Goal: Communication & Community: Answer question/provide support

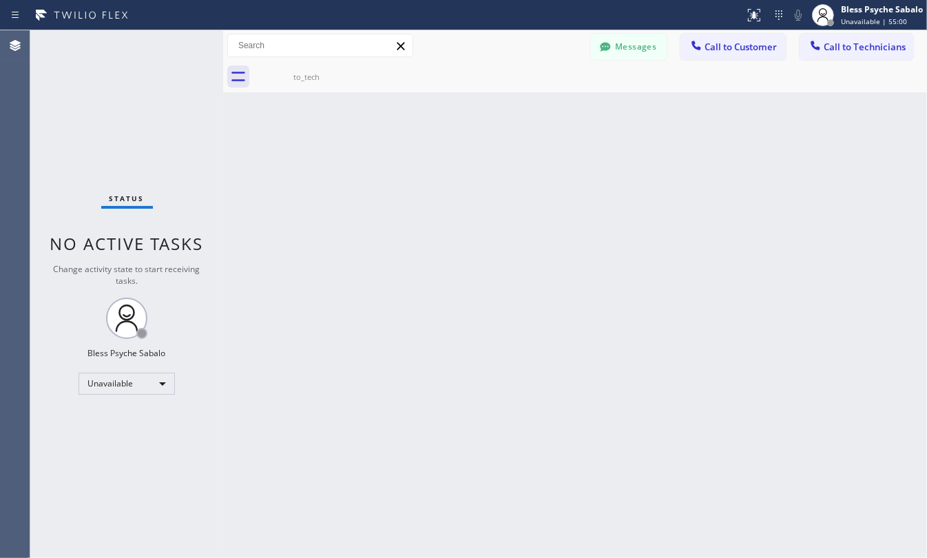
click at [460, 149] on div "Back to Dashboard Change Sender ID Customers Technicians WA [PERSON_NAME] [DATE…" at bounding box center [575, 293] width 704 height 527
drag, startPoint x: 338, startPoint y: 198, endPoint x: 167, endPoint y: 297, distance: 197.7
click at [338, 198] on div "Back to Dashboard Change Sender ID Customers Technicians WA [PERSON_NAME] [DATE…" at bounding box center [575, 293] width 704 height 527
click at [118, 395] on div "Status No active tasks Change activity state to start receiving tasks. Bless Ps…" at bounding box center [126, 293] width 193 height 527
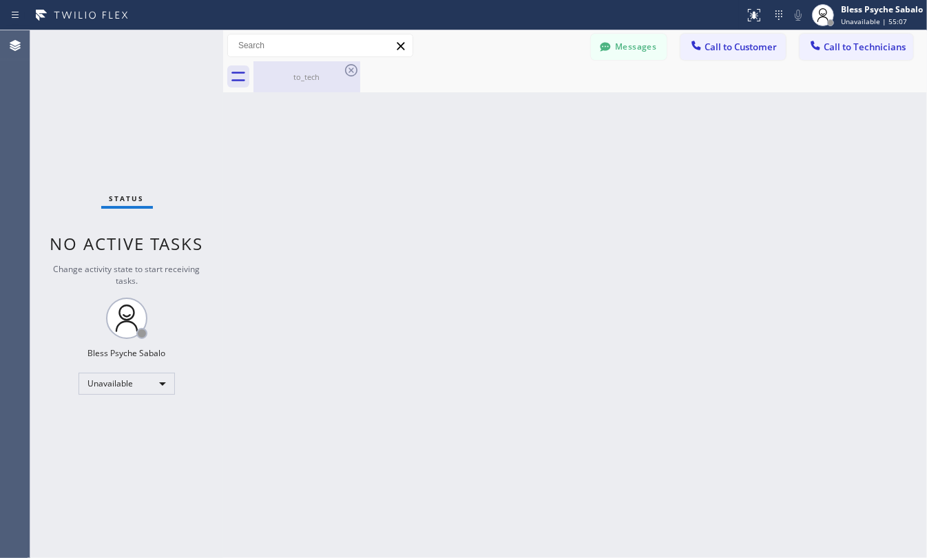
click at [319, 80] on div "to_tech" at bounding box center [307, 77] width 104 height 10
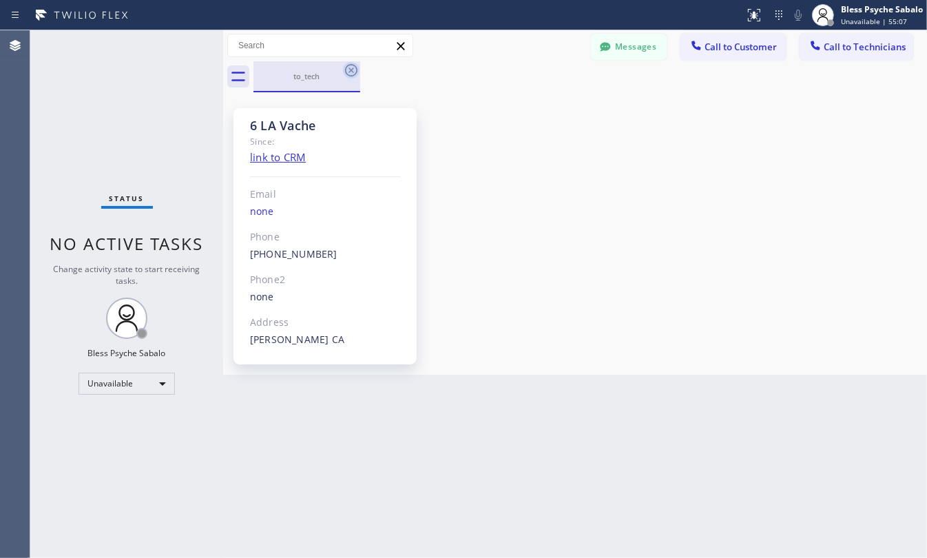
click at [351, 69] on icon at bounding box center [351, 70] width 17 height 17
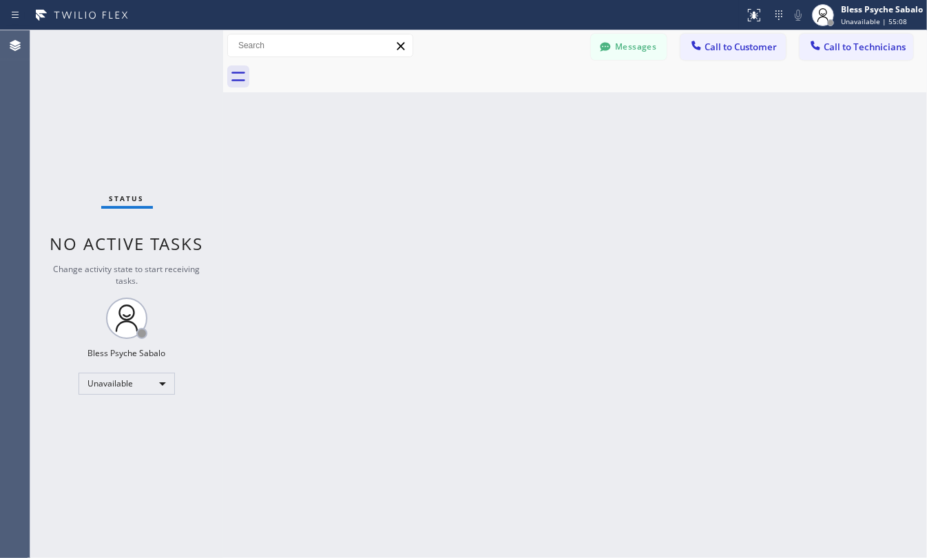
click at [459, 108] on div "Back to Dashboard Change Sender ID Customers Technicians WA [PERSON_NAME] [DATE…" at bounding box center [575, 293] width 704 height 527
click at [541, 194] on div "Back to Dashboard Change Sender ID Customers Technicians WA [PERSON_NAME] [DATE…" at bounding box center [575, 293] width 704 height 527
click at [537, 224] on div "Back to Dashboard Change Sender ID Customers Technicians WA [PERSON_NAME] [DATE…" at bounding box center [575, 293] width 704 height 527
click at [634, 201] on div "Back to Dashboard Change Sender ID Customers Technicians WA [PERSON_NAME] [DATE…" at bounding box center [575, 293] width 704 height 527
click at [639, 50] on button "Messages" at bounding box center [629, 47] width 76 height 26
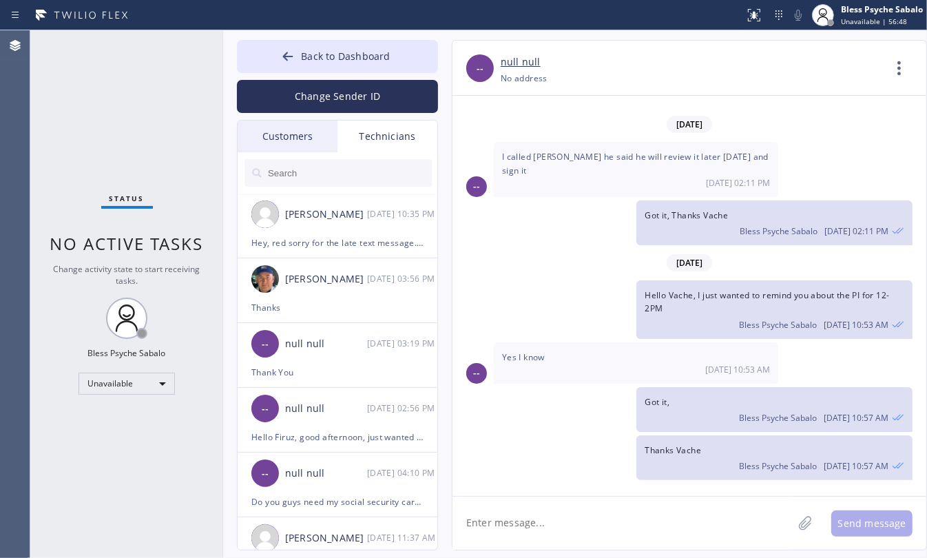
click at [370, 132] on div "Technicians" at bounding box center [387, 137] width 100 height 32
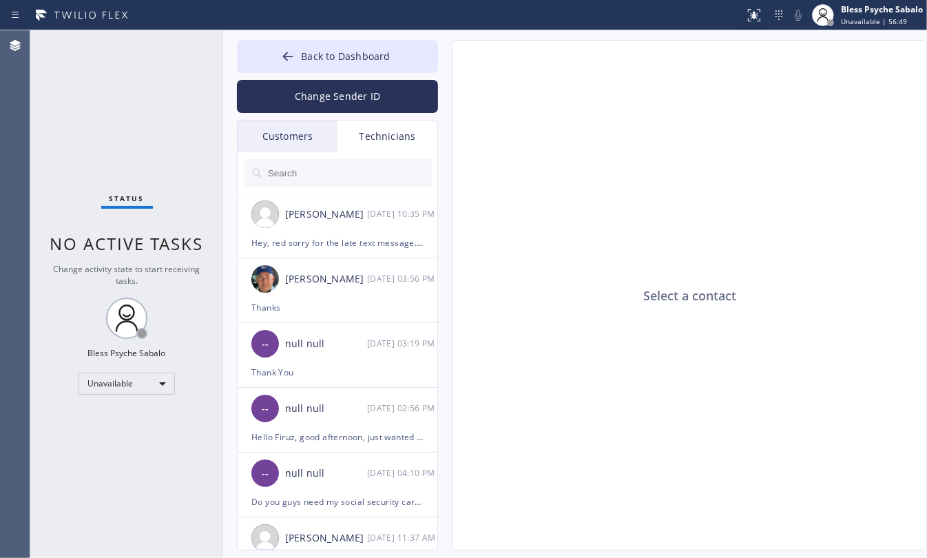
click at [328, 177] on input "text" at bounding box center [348, 173] width 165 height 28
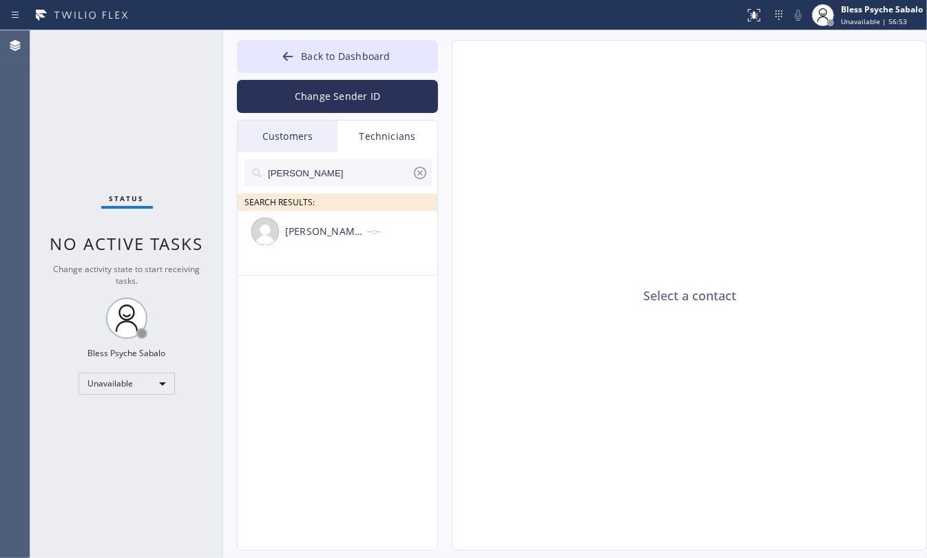
type input "[PERSON_NAME]"
drag, startPoint x: 561, startPoint y: 141, endPoint x: 343, endPoint y: 90, distance: 224.2
click at [558, 141] on div "Select a contact" at bounding box center [689, 296] width 475 height 510
click at [503, 147] on div "Select a contact" at bounding box center [689, 296] width 475 height 510
click at [412, 174] on icon at bounding box center [420, 173] width 17 height 17
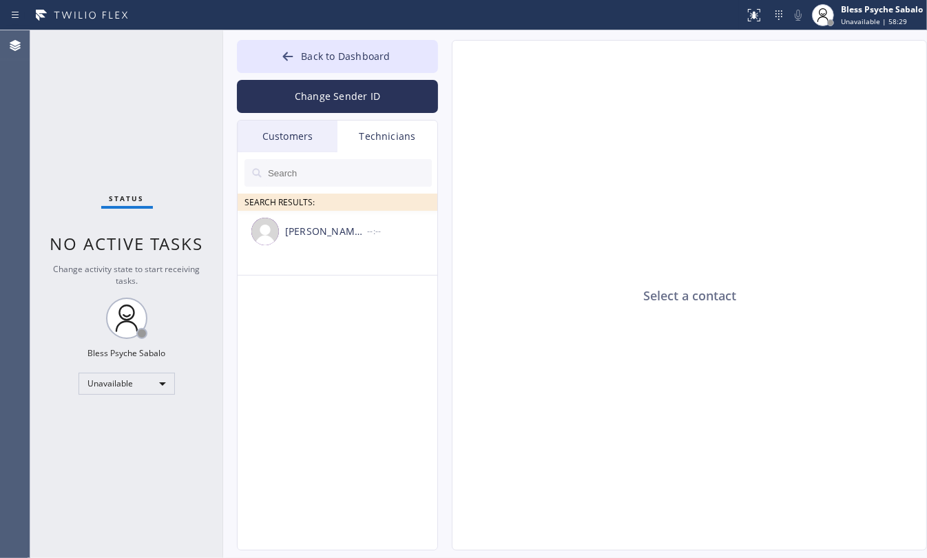
click at [401, 146] on div "Technicians" at bounding box center [387, 137] width 100 height 32
click at [396, 129] on div "Technicians" at bounding box center [387, 137] width 100 height 32
click at [357, 182] on input "text" at bounding box center [348, 173] width 165 height 28
type input "firuz"
click at [341, 246] on div "[PERSON_NAME] --:--" at bounding box center [338, 231] width 201 height 41
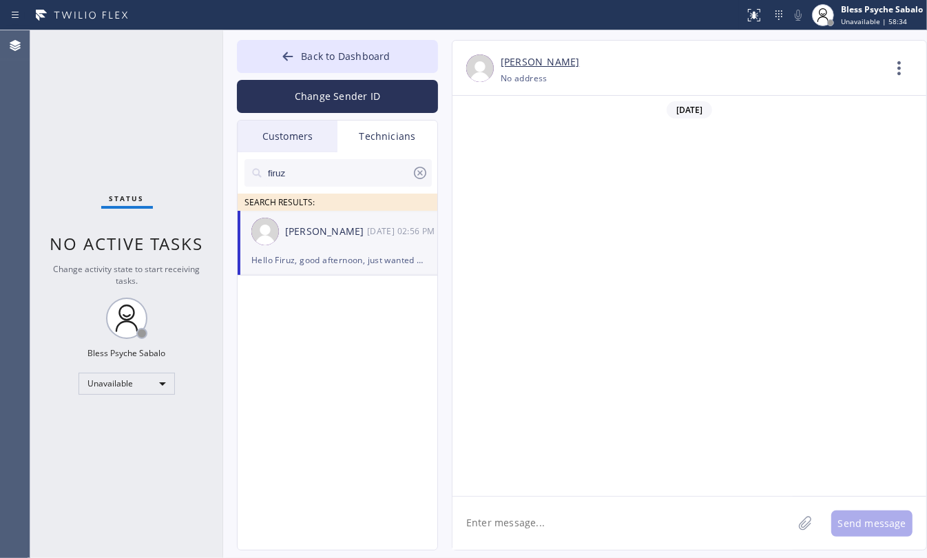
scroll to position [8711, 0]
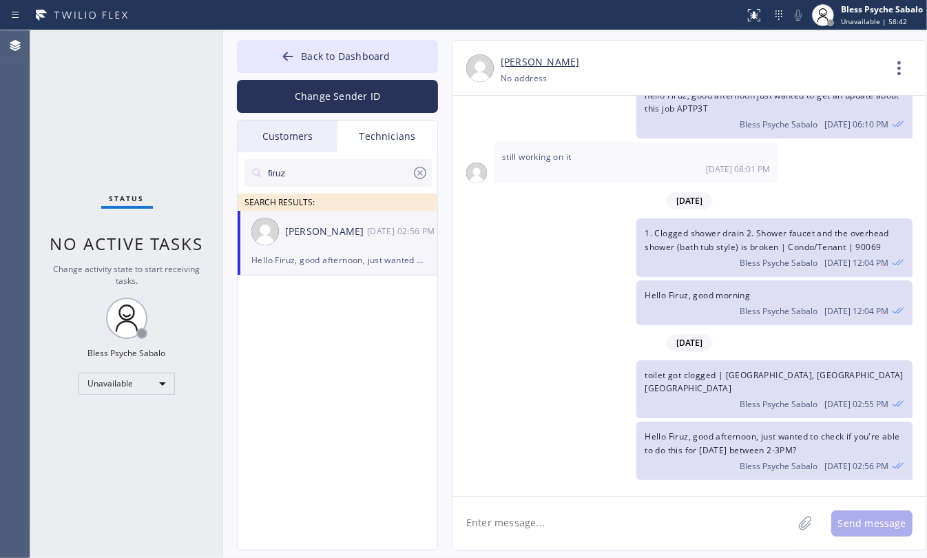
click at [79, 149] on div "Status No active tasks Change activity state to start receiving tasks. Bless Ps…" at bounding box center [126, 293] width 193 height 527
click at [536, 505] on textarea at bounding box center [622, 523] width 340 height 53
paste textarea "[STREET_ADDRESS]"
click at [552, 521] on textarea "[STREET_ADDRESS]" at bounding box center [634, 523] width 365 height 53
type textarea "Leaking faucet, last time we come over but different tech they replaced the fau…"
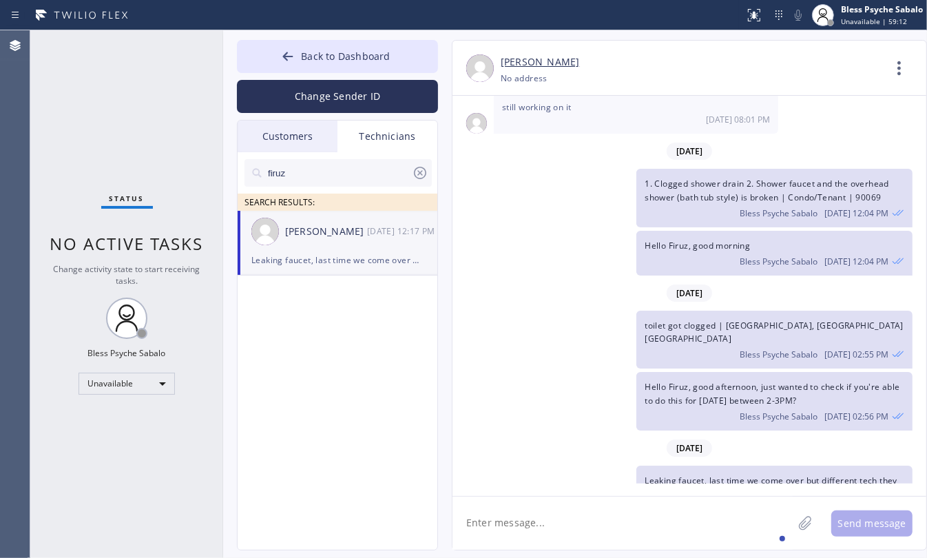
scroll to position [8804, 0]
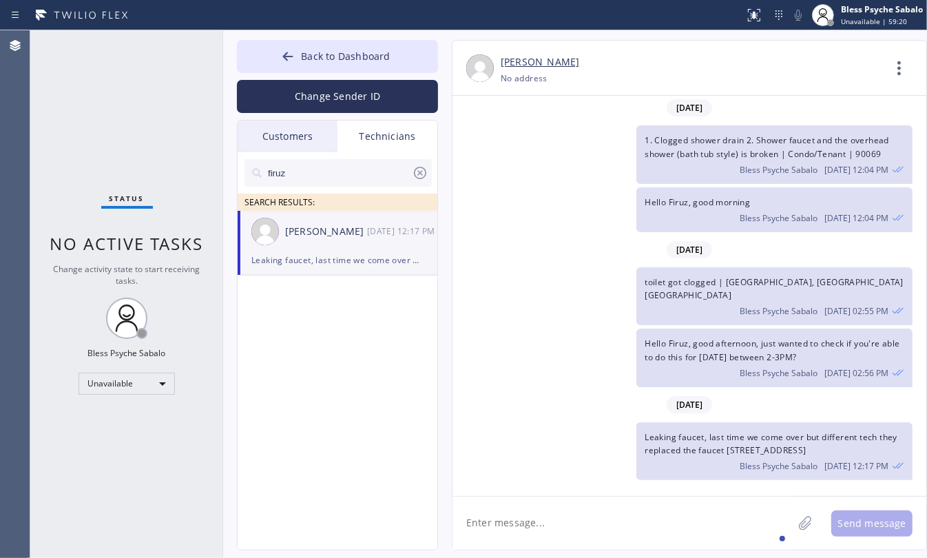
click at [724, 556] on div "Back to Dashboard Change Sender ID Customers Technicians WA [PERSON_NAME] [DATE…" at bounding box center [575, 293] width 704 height 527
click at [662, 520] on textarea at bounding box center [622, 523] width 340 height 53
click at [910, 63] on icon at bounding box center [899, 68] width 33 height 33
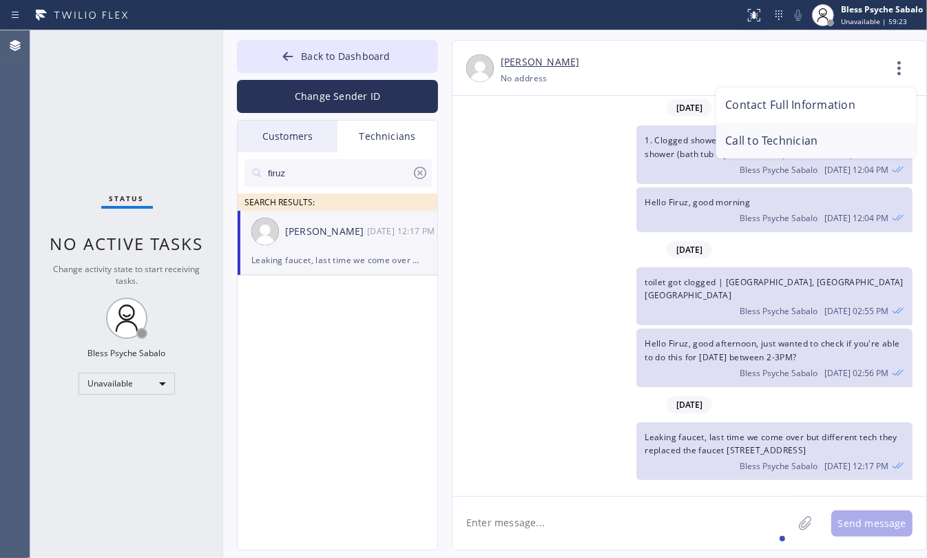
click at [766, 149] on li "Call to Technician" at bounding box center [816, 141] width 200 height 36
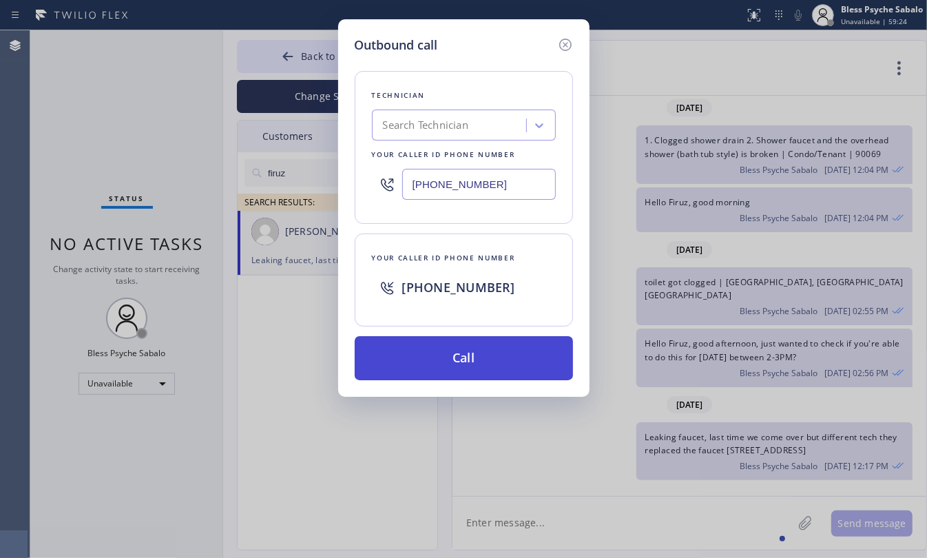
click at [513, 353] on button "Call" at bounding box center [464, 358] width 218 height 44
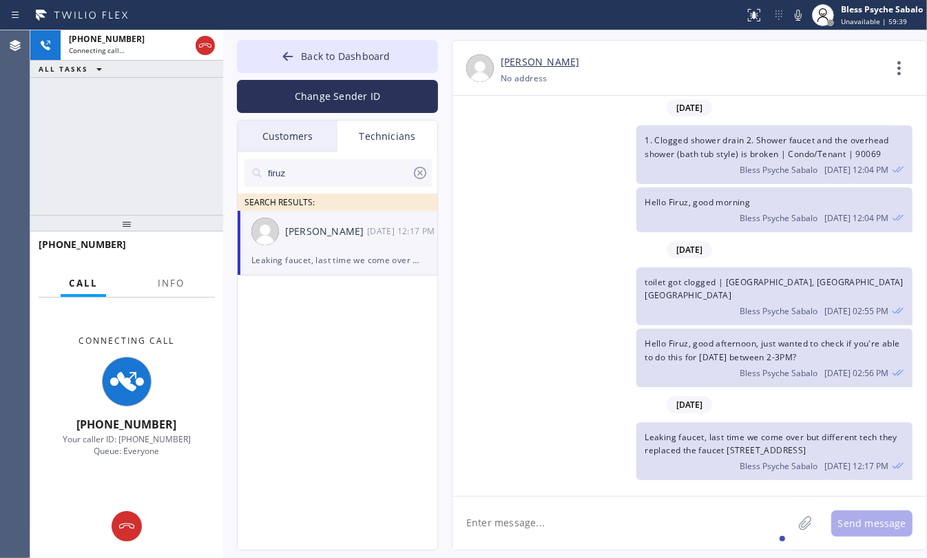
click at [662, 505] on textarea at bounding box center [622, 523] width 340 height 53
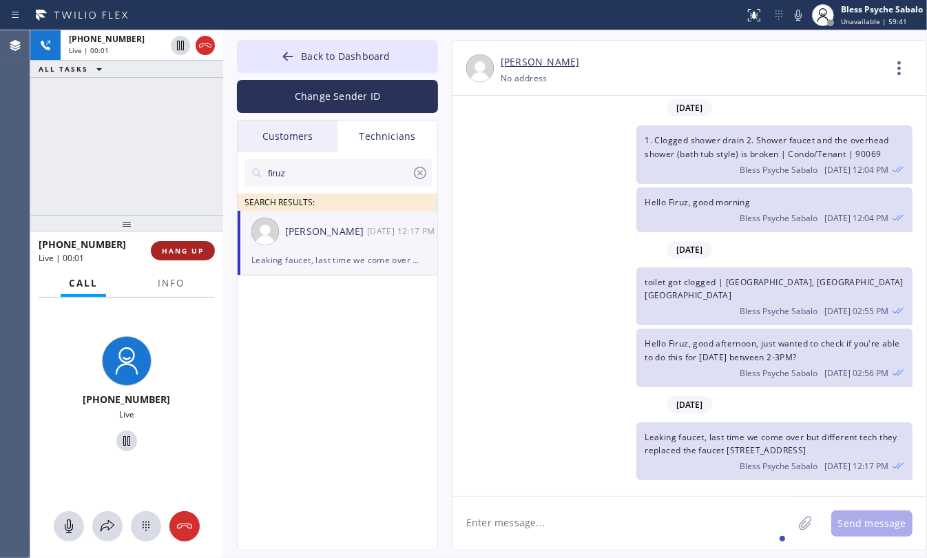
click at [169, 248] on span "HANG UP" at bounding box center [183, 251] width 42 height 10
drag, startPoint x: 160, startPoint y: 205, endPoint x: 183, endPoint y: 218, distance: 25.9
click at [160, 205] on div "[PHONE_NUMBER] Live | 00:02 ALL TASKS ALL TASKS ACTIVE TASKS TASKS IN WRAP UP" at bounding box center [126, 122] width 193 height 185
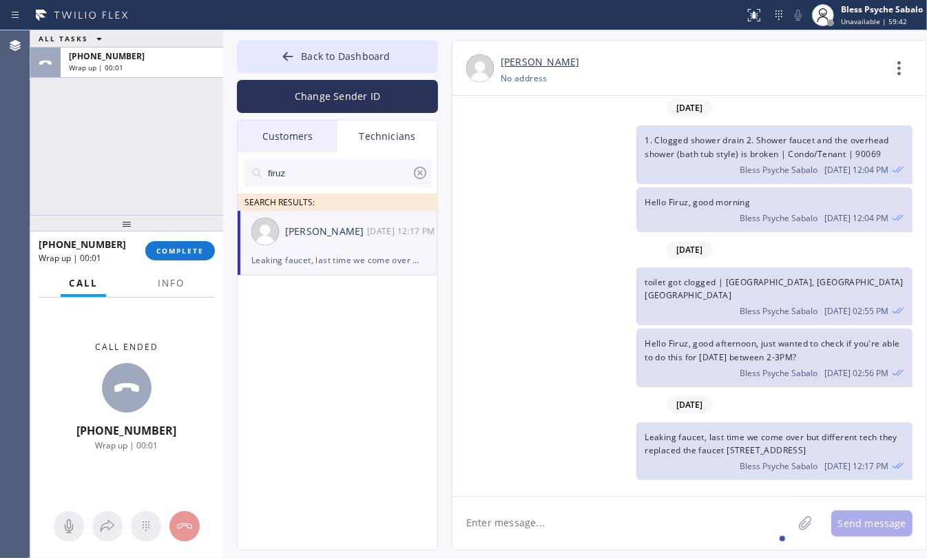
click at [897, 74] on icon at bounding box center [899, 68] width 33 height 33
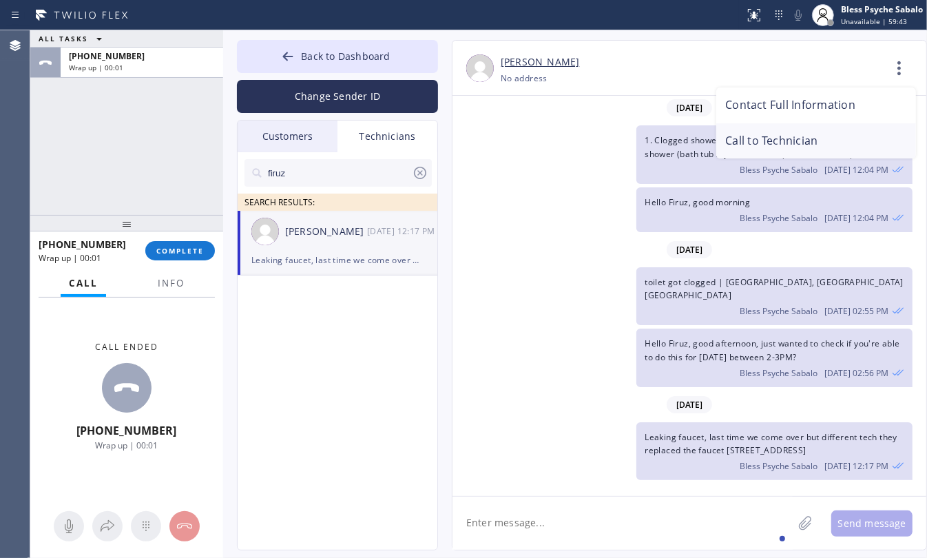
click at [766, 132] on li "Call to Technician" at bounding box center [816, 141] width 200 height 36
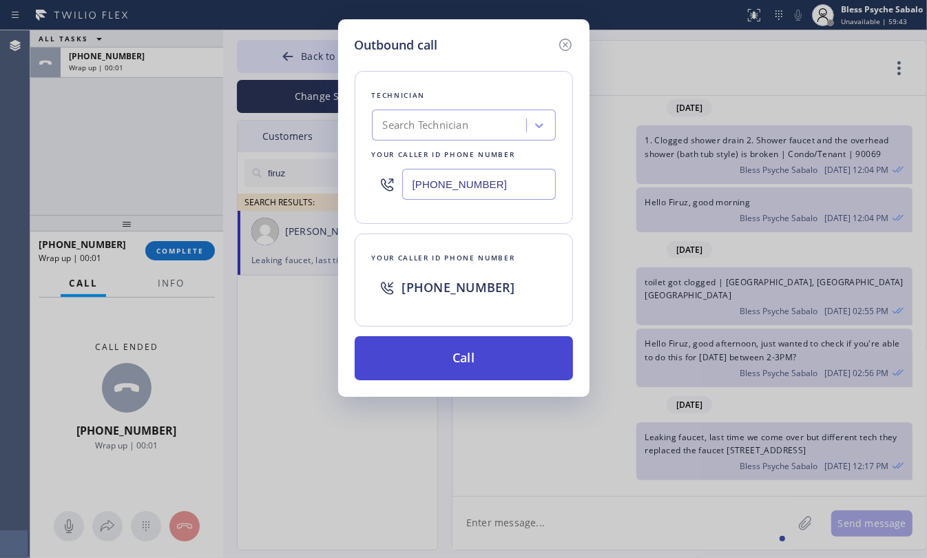
click at [496, 350] on button "Call" at bounding box center [464, 358] width 218 height 44
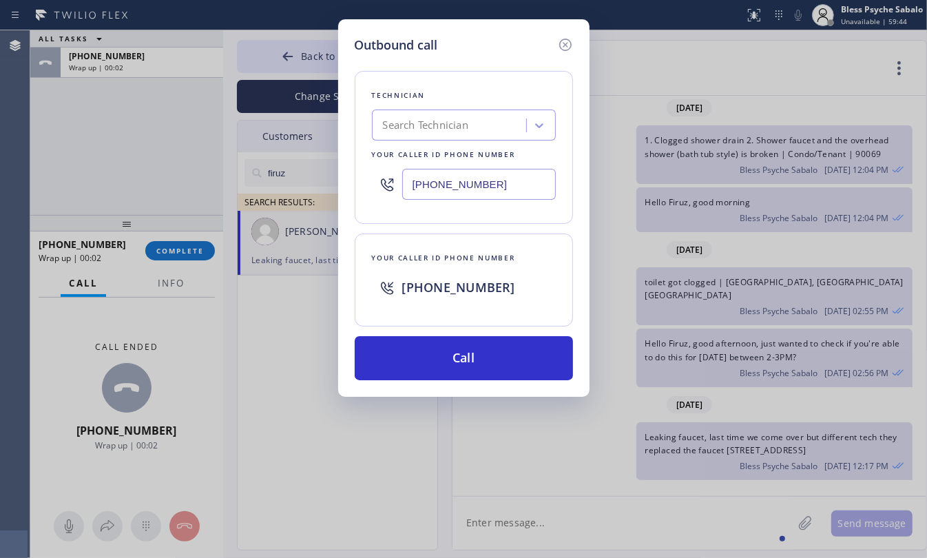
click at [625, 297] on div "Outbound call Technician Search Technician Your caller id phone number [PHONE_N…" at bounding box center [463, 279] width 927 height 558
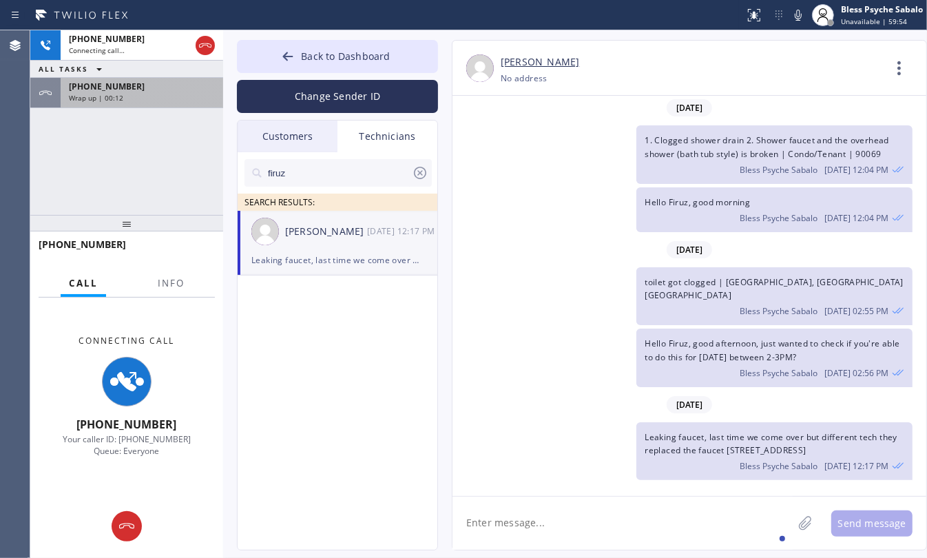
click at [104, 90] on span "[PHONE_NUMBER]" at bounding box center [107, 87] width 76 height 12
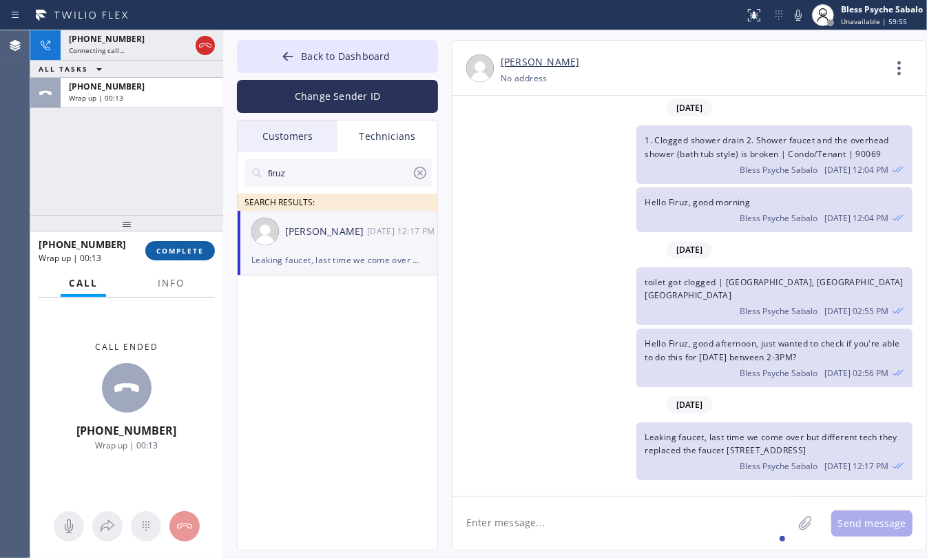
click at [176, 260] on button "COMPLETE" at bounding box center [180, 250] width 70 height 19
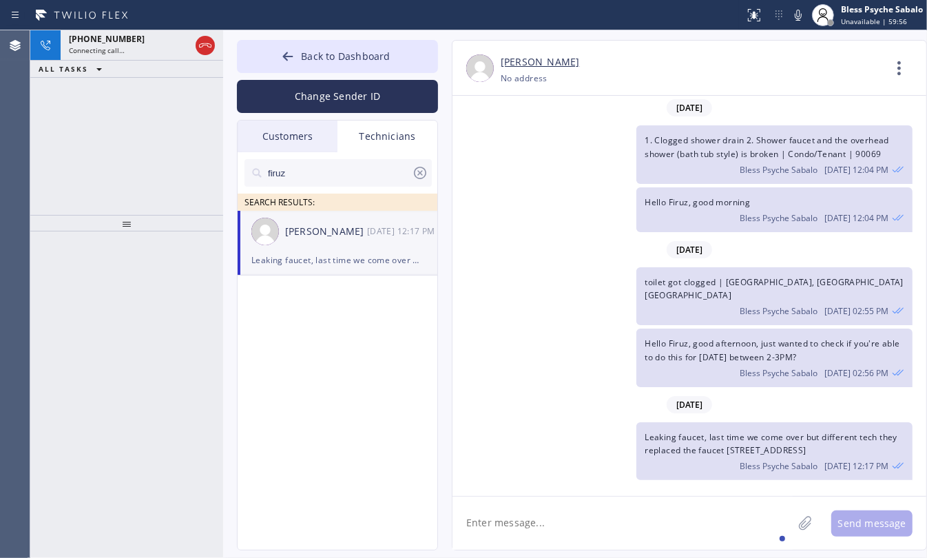
click at [186, 143] on div "[PHONE_NUMBER] Connecting call… ALL TASKS ALL TASKS ACTIVE TASKS TASKS IN WRAP …" at bounding box center [126, 122] width 193 height 185
click at [562, 305] on div "toilet got clogged | [GEOGRAPHIC_DATA], [GEOGRAPHIC_DATA] [GEOGRAPHIC_DATA] Ble…" at bounding box center [682, 296] width 460 height 58
click at [207, 46] on icon at bounding box center [205, 45] width 17 height 17
click at [165, 46] on div "Live | 00:01" at bounding box center [117, 50] width 96 height 10
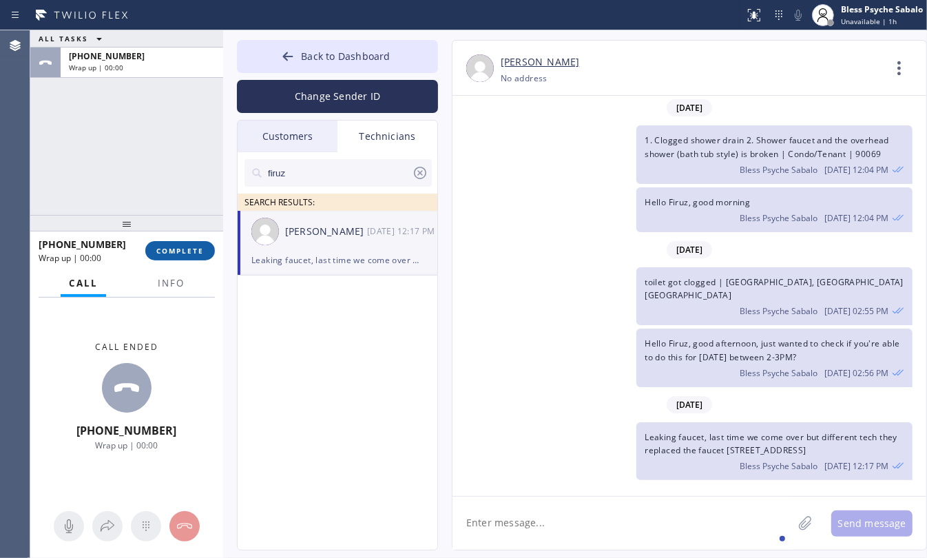
click at [189, 258] on button "COMPLETE" at bounding box center [180, 250] width 70 height 19
click at [147, 167] on div "ALL TASKS ALL TASKS ACTIVE TASKS TASKS IN WRAP UP [PHONE_NUMBER] Wrap up | 00:01" at bounding box center [126, 122] width 193 height 185
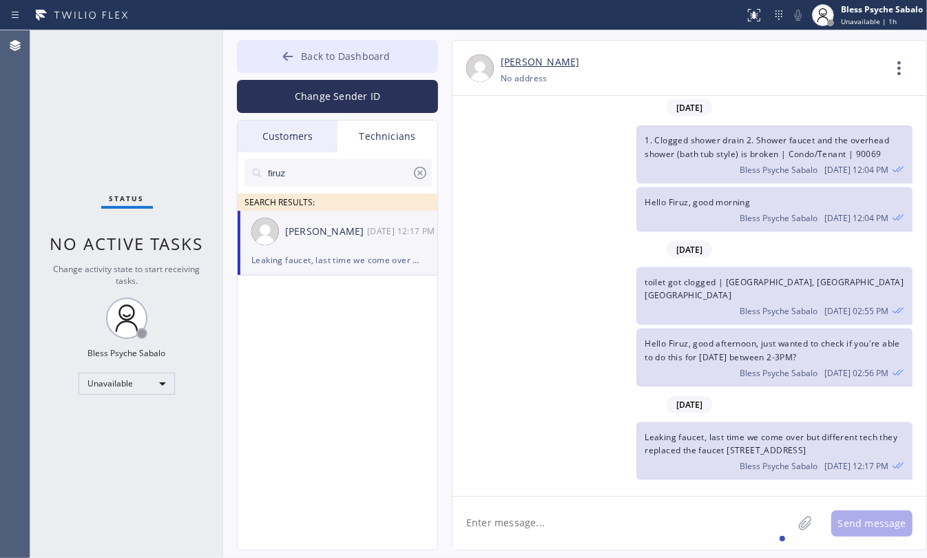
click at [321, 56] on span "Back to Dashboard" at bounding box center [345, 56] width 89 height 13
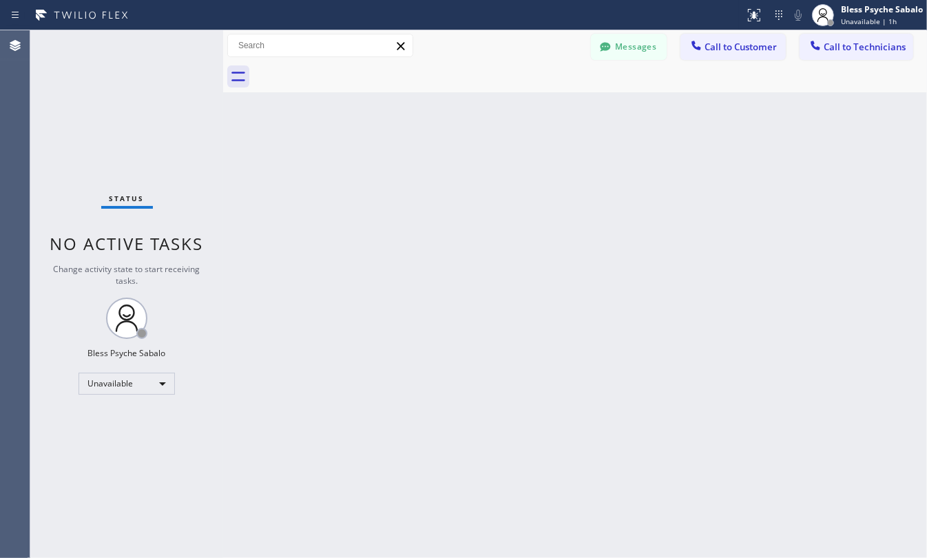
click at [824, 43] on button "Call to Technicians" at bounding box center [856, 47] width 114 height 26
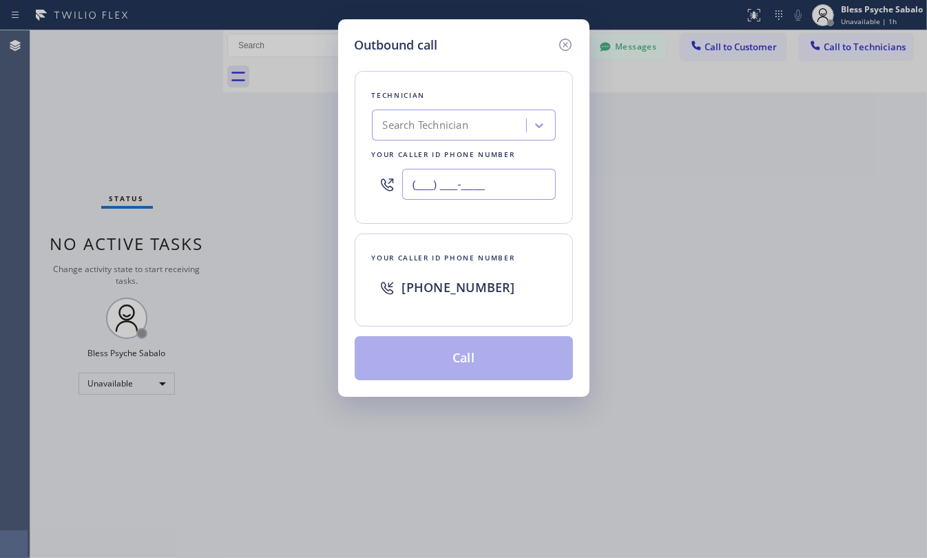
click at [527, 189] on input "(___) ___-____" at bounding box center [479, 184] width 154 height 31
paste input "661) 666-0028"
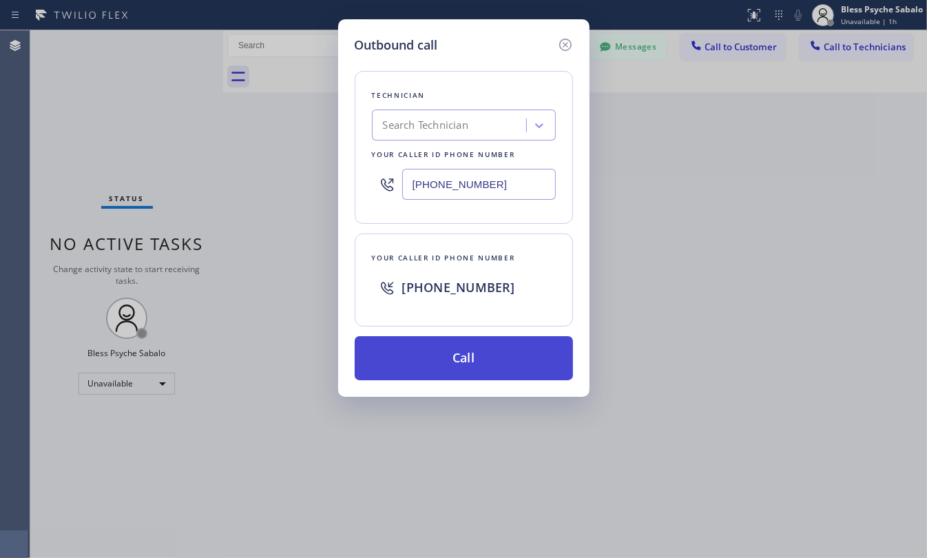
type input "[PHONE_NUMBER]"
click at [485, 359] on button "Call" at bounding box center [464, 358] width 218 height 44
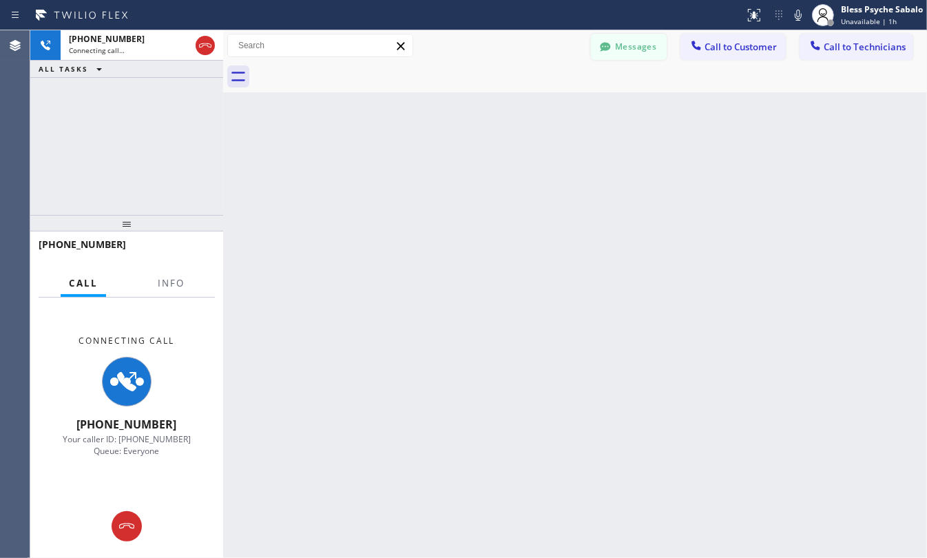
click at [649, 57] on button "Messages" at bounding box center [629, 47] width 76 height 26
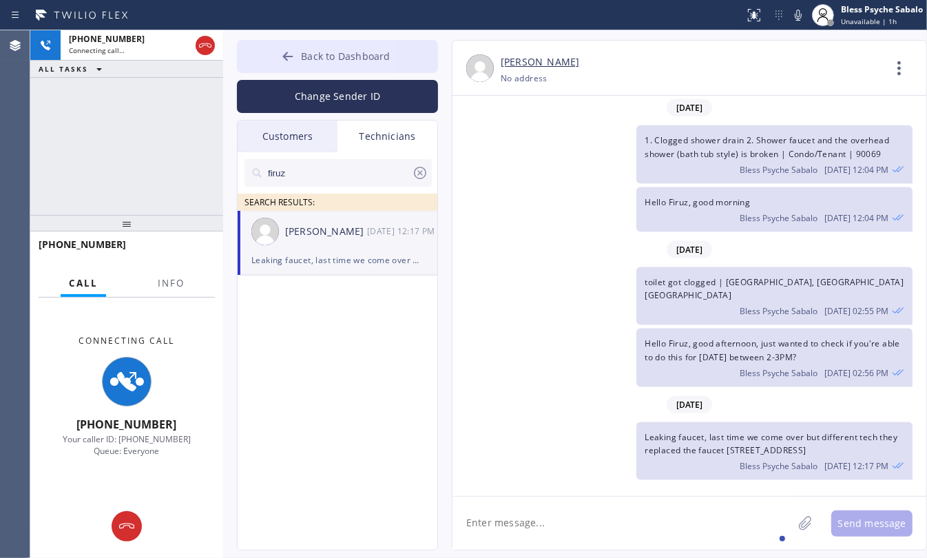
click at [352, 53] on span "Back to Dashboard" at bounding box center [345, 56] width 89 height 13
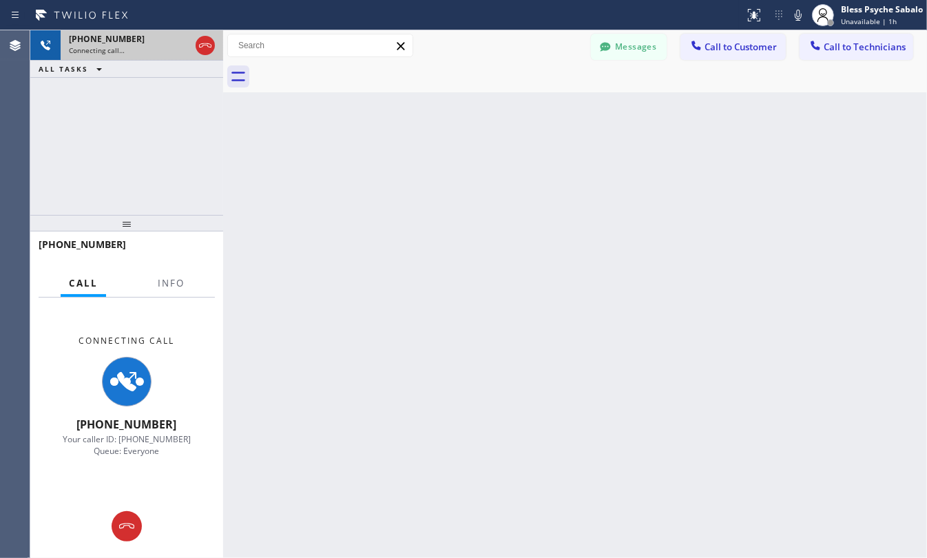
click at [126, 42] on div "[PHONE_NUMBER]" at bounding box center [129, 39] width 121 height 12
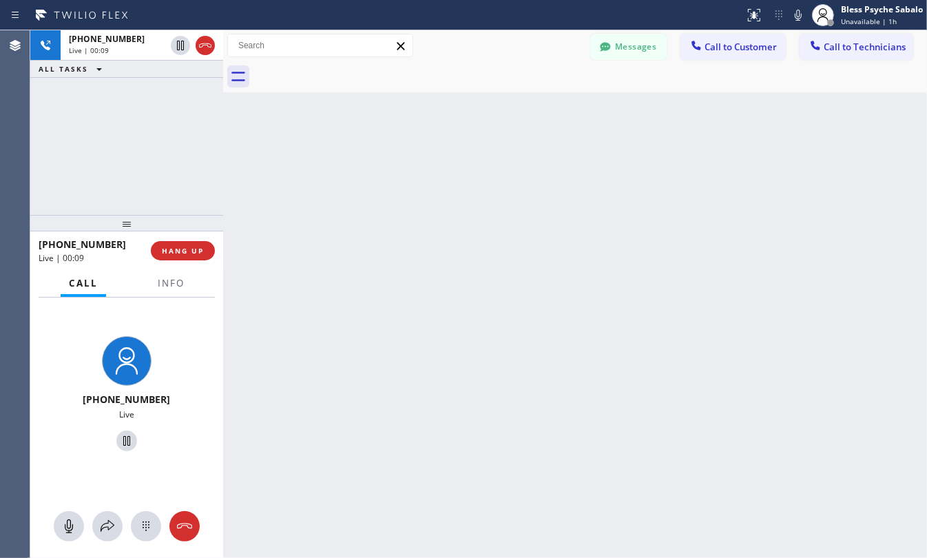
click at [704, 163] on div "Back to Dashboard Change Sender ID Customers Technicians WA [PERSON_NAME] [DATE…" at bounding box center [575, 293] width 704 height 527
click at [563, 118] on div "Back to Dashboard Change Sender ID Customers Technicians WA [PERSON_NAME] [DATE…" at bounding box center [575, 293] width 704 height 527
click at [718, 165] on div "Back to Dashboard Change Sender ID Customers Technicians WA [PERSON_NAME] [DATE…" at bounding box center [575, 293] width 704 height 527
click at [635, 45] on button "Messages" at bounding box center [629, 47] width 76 height 26
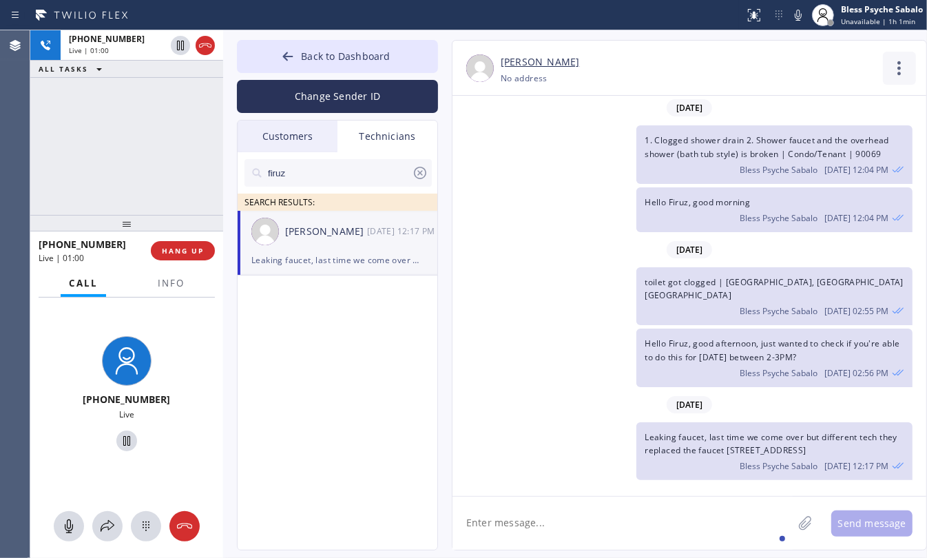
click at [887, 77] on icon at bounding box center [899, 68] width 33 height 33
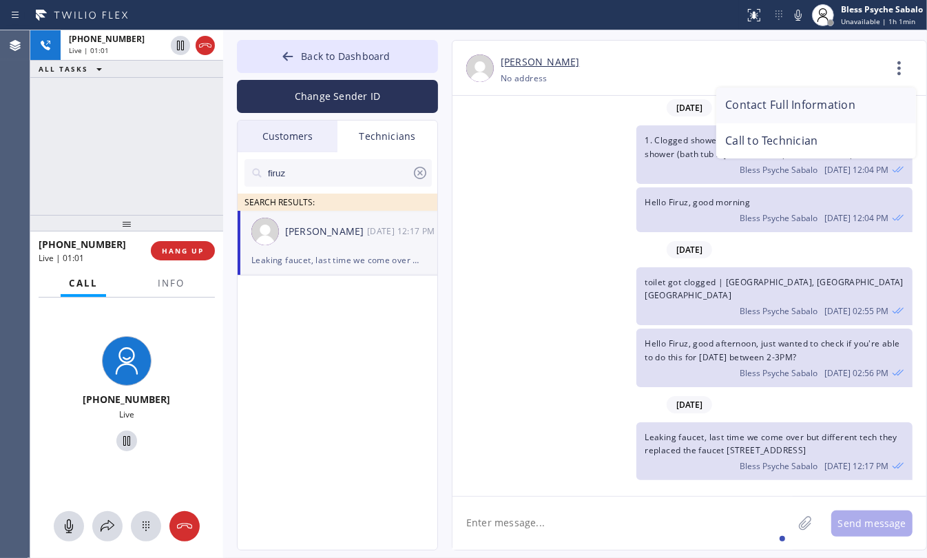
click at [792, 104] on li "Contact Full Information" at bounding box center [816, 105] width 200 height 36
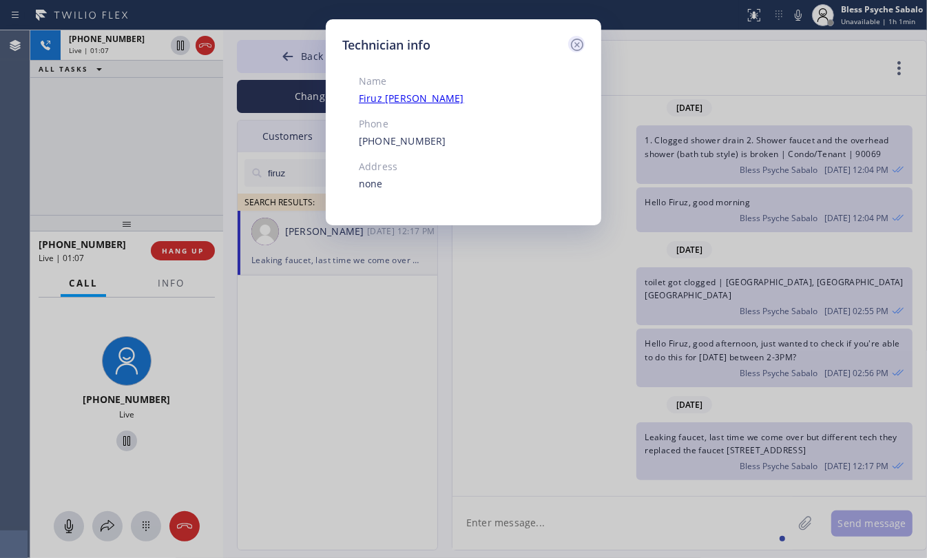
click at [575, 45] on icon at bounding box center [577, 44] width 17 height 17
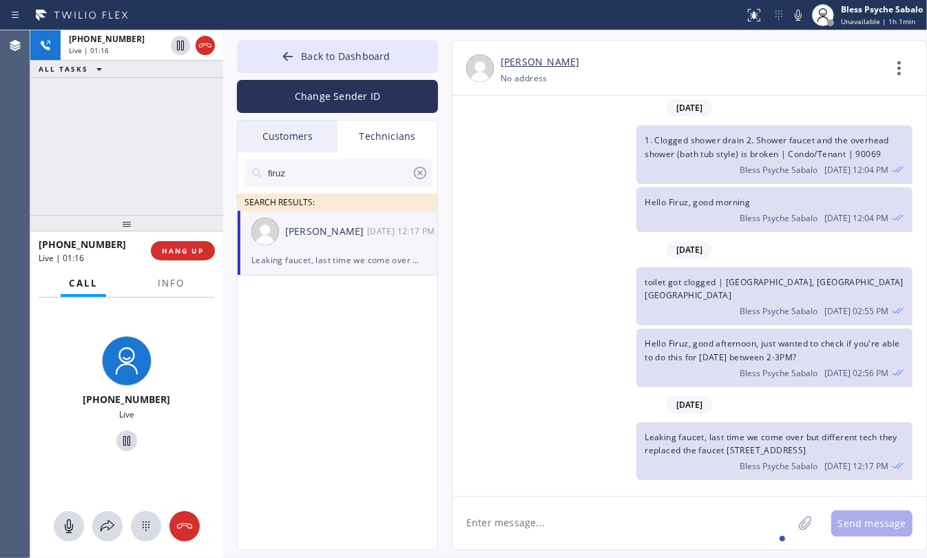
drag, startPoint x: 893, startPoint y: 450, endPoint x: 638, endPoint y: 441, distance: 254.9
click at [638, 441] on div "Leaking faucet, last time we come over but different tech they replaced the fau…" at bounding box center [774, 451] width 276 height 58
click at [636, 461] on div "Leaking faucet, last time we come over but different tech they replaced the fau…" at bounding box center [774, 451] width 276 height 58
drag, startPoint x: 638, startPoint y: 429, endPoint x: 899, endPoint y: 450, distance: 261.8
click at [899, 450] on div "Leaking faucet, last time we come over but different tech they replaced the fau…" at bounding box center [774, 451] width 276 height 58
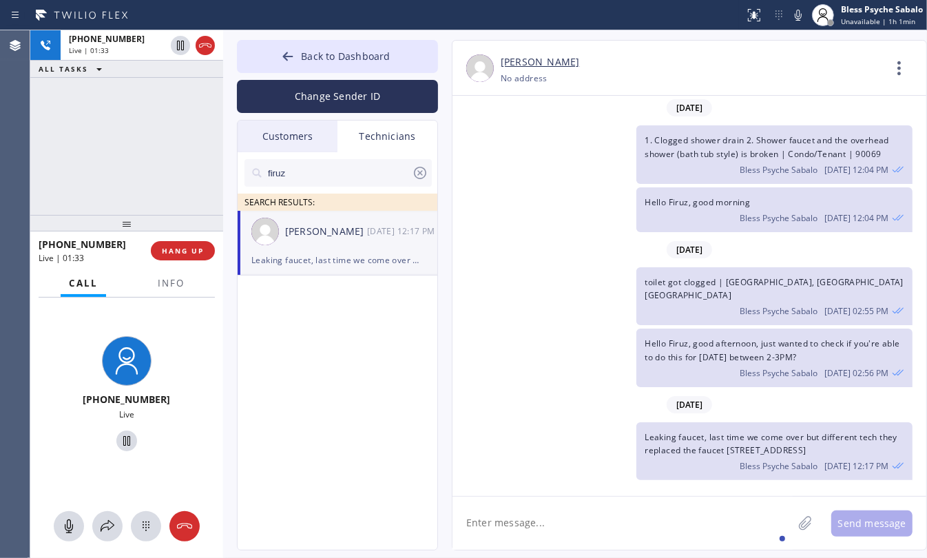
click at [565, 348] on div "Hello Firuz, good afternoon, just wanted to check if you're able to do this for…" at bounding box center [682, 357] width 460 height 58
drag, startPoint x: 494, startPoint y: 173, endPoint x: 496, endPoint y: 156, distance: 17.3
click at [494, 173] on div "1. Clogged shower drain 2. Shower faucet and the overhead shower (bath tub styl…" at bounding box center [682, 154] width 460 height 58
click at [190, 524] on icon at bounding box center [184, 526] width 15 height 6
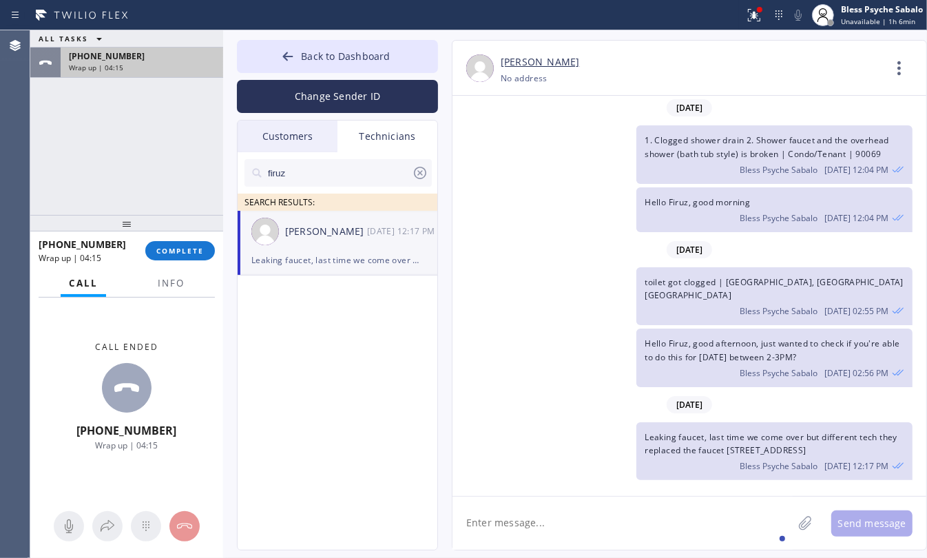
click at [187, 67] on div "Wrap up | 04:15" at bounding box center [142, 68] width 146 height 10
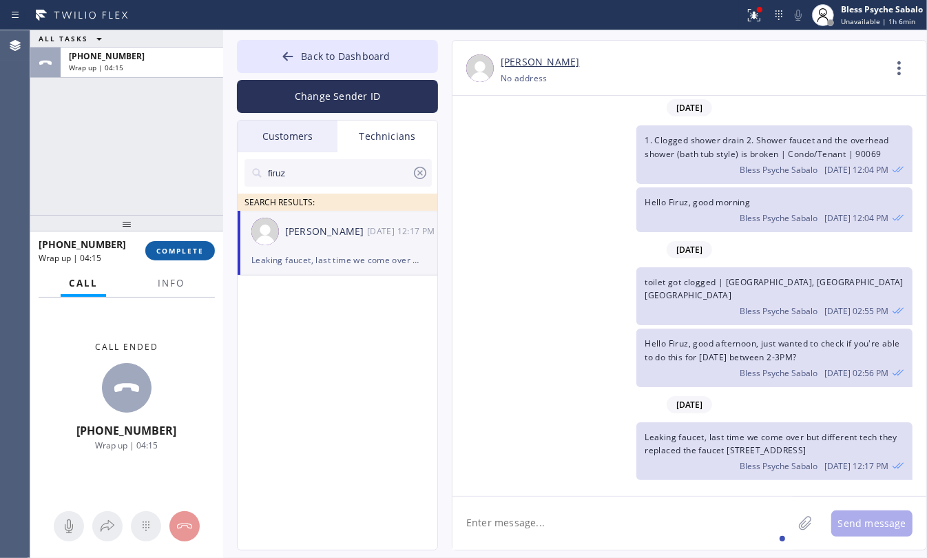
click at [207, 251] on button "COMPLETE" at bounding box center [180, 250] width 70 height 19
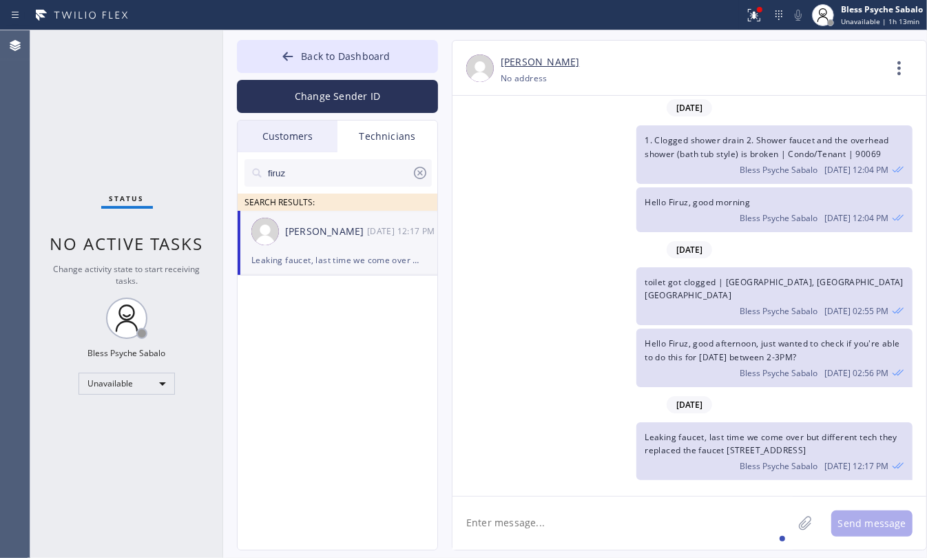
click at [60, 215] on div "Status No active tasks Change activity state to start receiving tasks. Bless Ps…" at bounding box center [126, 293] width 193 height 527
drag, startPoint x: 539, startPoint y: 245, endPoint x: 541, endPoint y: 238, distance: 8.1
click at [539, 232] on div "Hello Firuz, good morning Bless Psyche Sabalo [DATE] 12:04 PM" at bounding box center [682, 209] width 460 height 45
drag, startPoint x: 642, startPoint y: 59, endPoint x: 500, endPoint y: 67, distance: 142.1
click at [501, 67] on div "[PERSON_NAME]" at bounding box center [692, 62] width 382 height 16
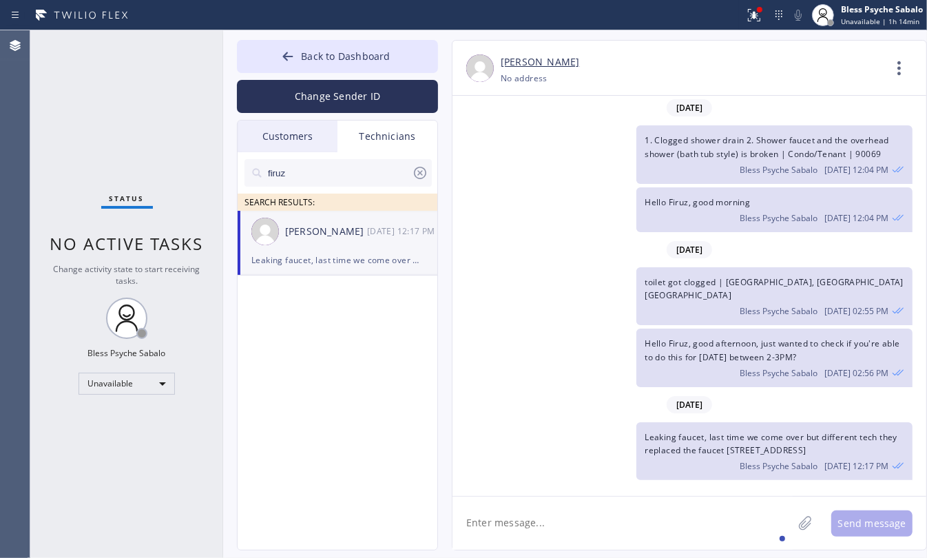
drag, startPoint x: 624, startPoint y: 64, endPoint x: 598, endPoint y: 56, distance: 27.2
click at [622, 64] on div "[PERSON_NAME]" at bounding box center [692, 62] width 382 height 16
click at [620, 67] on div "[PERSON_NAME]" at bounding box center [692, 62] width 382 height 16
drag, startPoint x: 618, startPoint y: 67, endPoint x: 501, endPoint y: 65, distance: 117.8
click at [501, 65] on div "[PERSON_NAME]" at bounding box center [692, 62] width 382 height 16
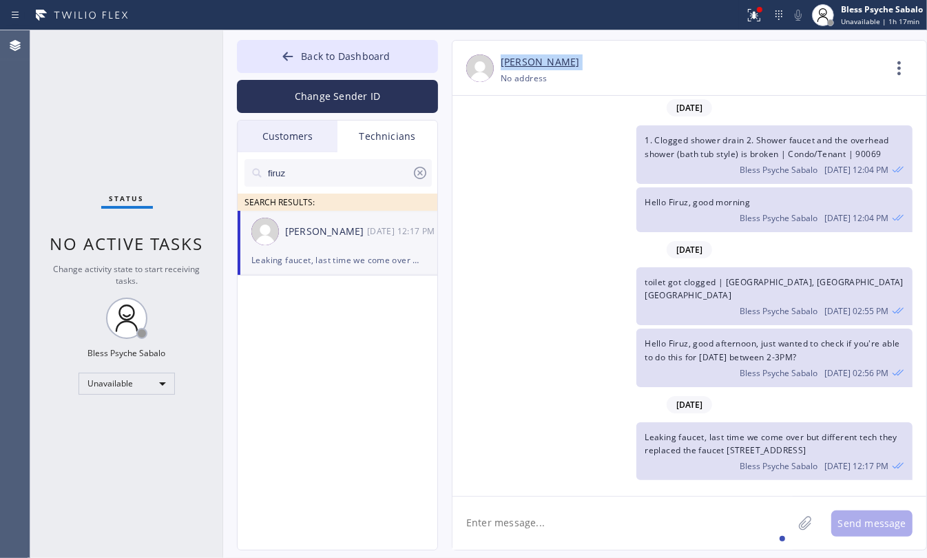
drag, startPoint x: 617, startPoint y: 57, endPoint x: 618, endPoint y: 50, distance: 7.0
click at [617, 57] on div "[PERSON_NAME]" at bounding box center [692, 62] width 382 height 16
click at [508, 232] on div "Hello Firuz, good morning Bless Psyche Sabalo [DATE] 12:04 PM" at bounding box center [682, 209] width 460 height 45
click at [420, 174] on icon at bounding box center [420, 173] width 17 height 17
click at [491, 174] on div "1. Clogged shower drain 2. Shower faucet and the overhead shower (bath tub styl…" at bounding box center [682, 154] width 460 height 58
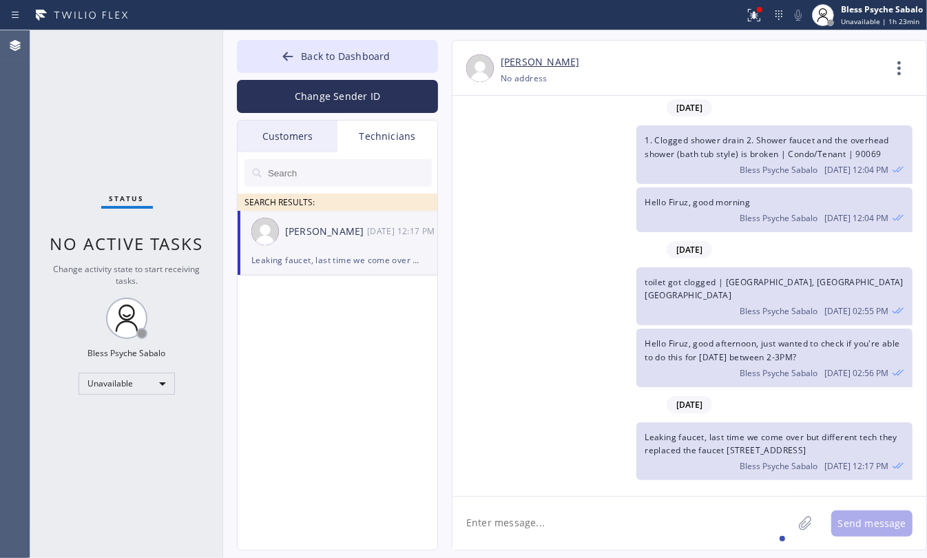
click at [374, 132] on div "Technicians" at bounding box center [387, 137] width 100 height 32
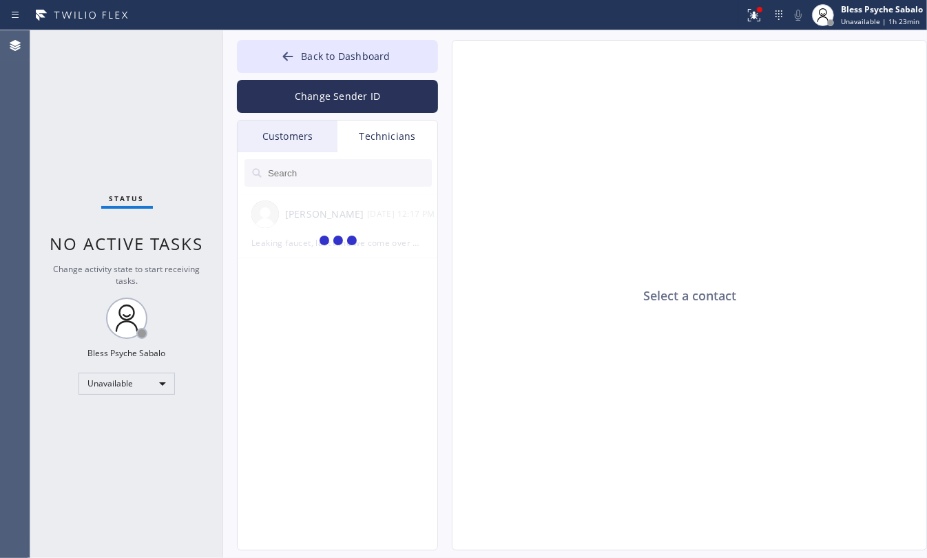
click at [264, 138] on div "Customers" at bounding box center [288, 137] width 100 height 32
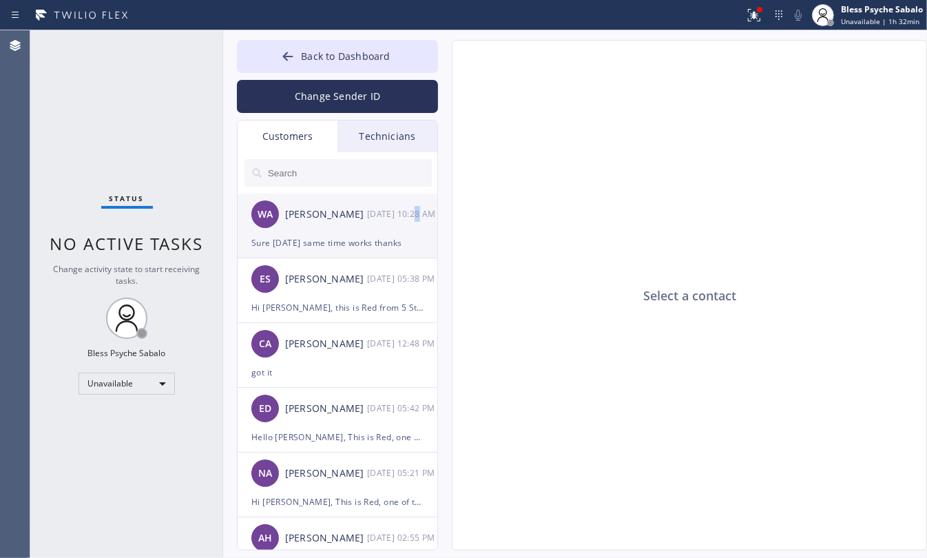
click at [417, 229] on div "WA [PERSON_NAME] [DATE] 10:28 AM" at bounding box center [338, 214] width 201 height 41
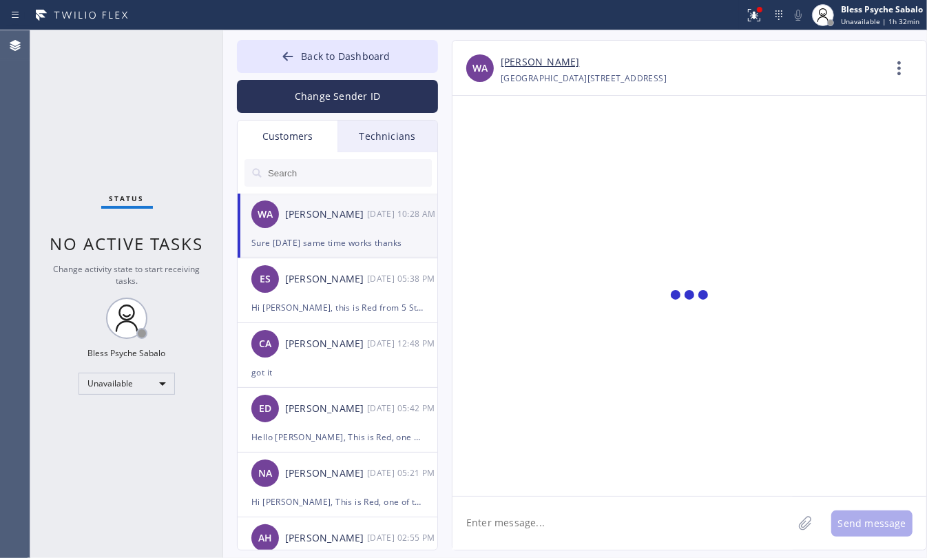
click at [297, 222] on div "[PERSON_NAME]" at bounding box center [326, 215] width 82 height 16
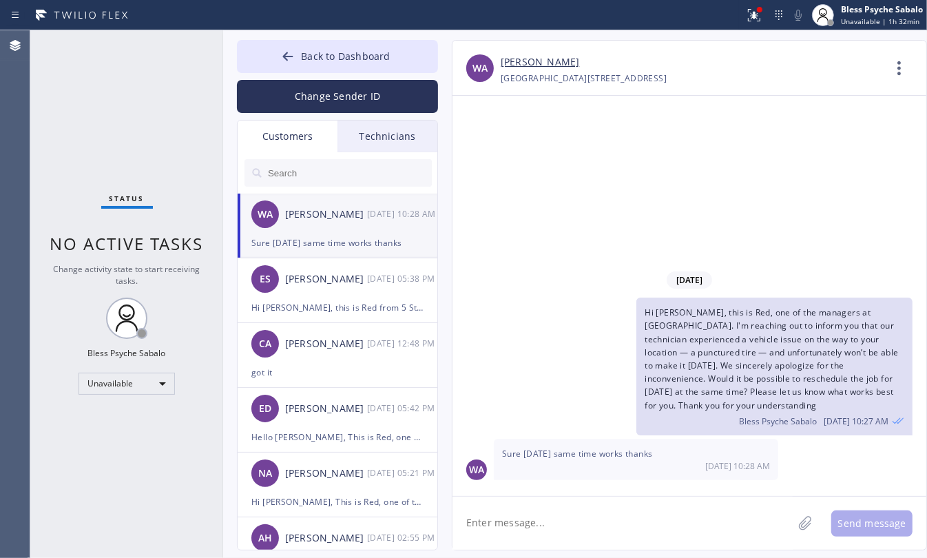
click at [541, 456] on span "Sure [DATE] same time works thanks" at bounding box center [577, 454] width 151 height 12
click at [632, 417] on div "Hi [PERSON_NAME], this is Red, one of the managers at [GEOGRAPHIC_DATA]. I'm re…" at bounding box center [682, 366] width 460 height 138
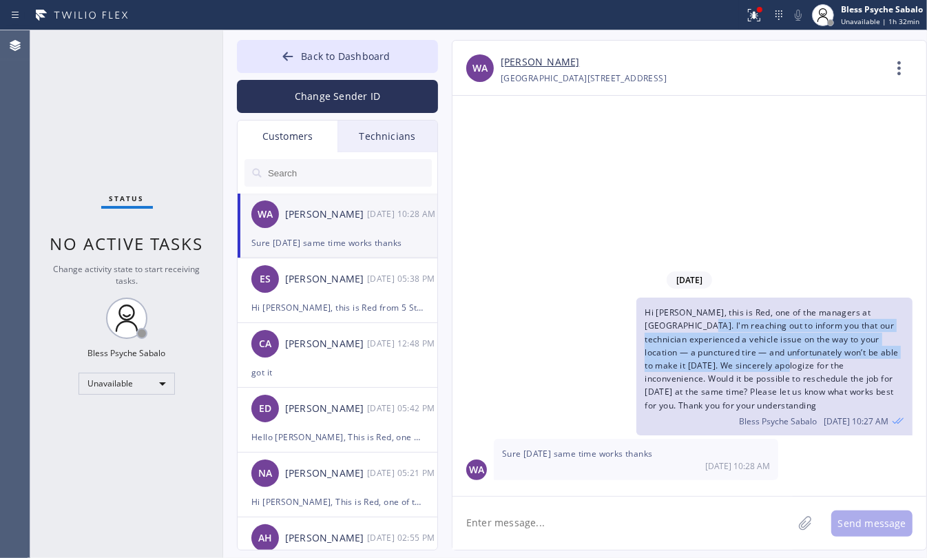
drag, startPoint x: 661, startPoint y: 331, endPoint x: 739, endPoint y: 396, distance: 101.7
click at [739, 396] on span "Hi [PERSON_NAME], this is Red, one of the managers at [GEOGRAPHIC_DATA]. I'm re…" at bounding box center [771, 358] width 253 height 104
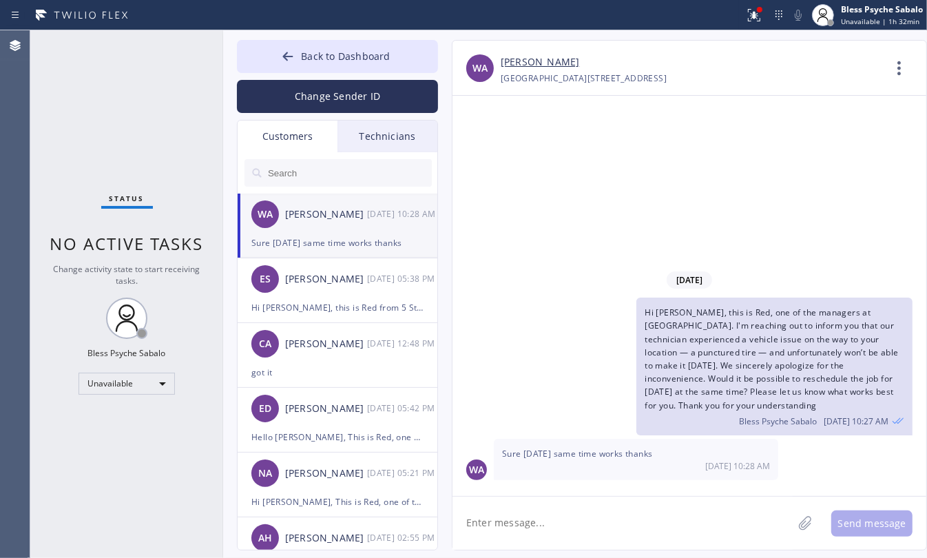
click at [689, 441] on div "[DATE] Hi [PERSON_NAME], this is Red, one of the managers at [GEOGRAPHIC_DATA].…" at bounding box center [689, 375] width 474 height 218
click at [293, 271] on div "[PERSON_NAME]" at bounding box center [326, 279] width 82 height 16
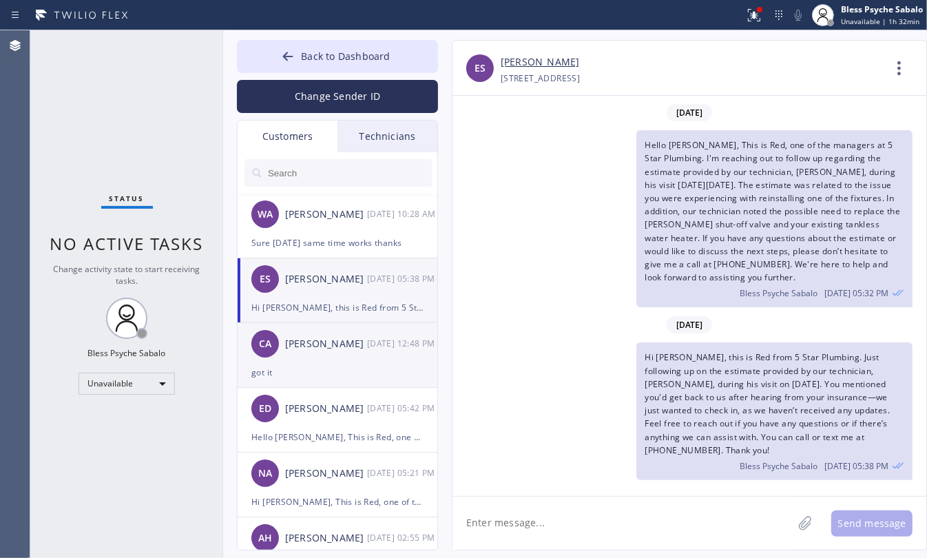
click at [377, 382] on li "CA [PERSON_NAME] [DATE] 12:48 PM got it" at bounding box center [338, 355] width 201 height 65
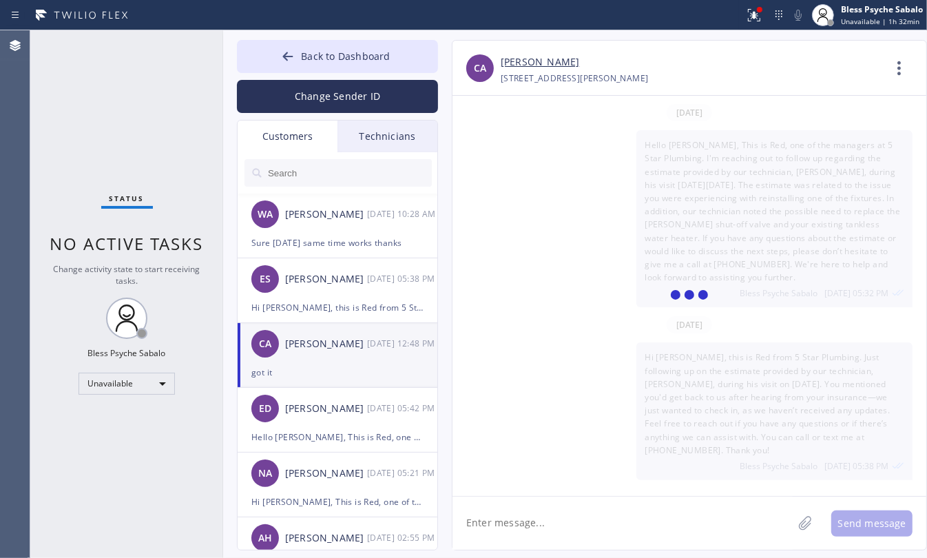
scroll to position [530, 0]
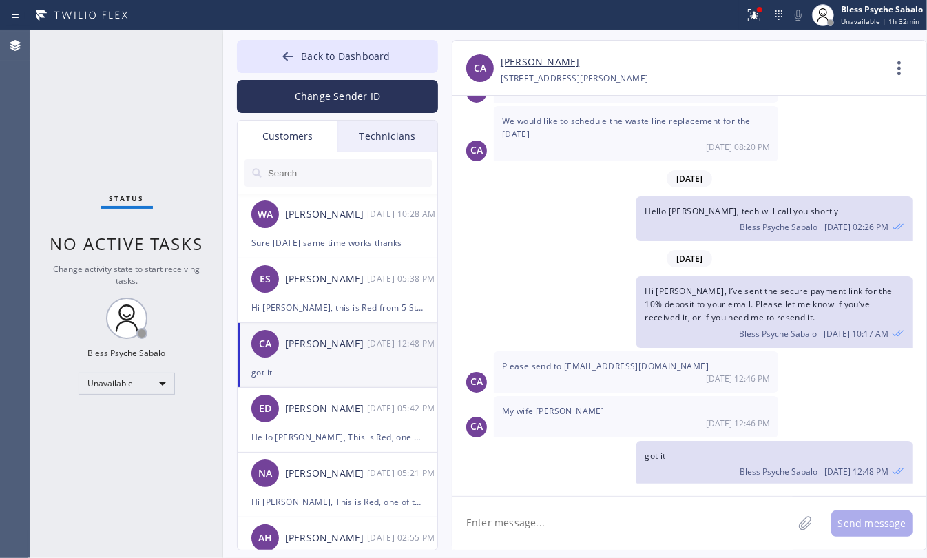
click at [414, 141] on div "Technicians" at bounding box center [387, 137] width 100 height 32
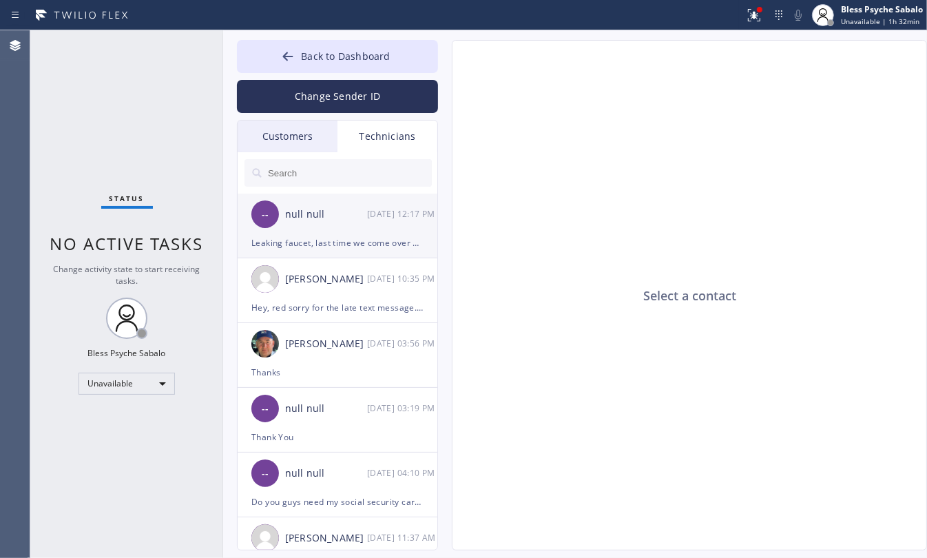
click at [359, 229] on div "-- null null [DATE] 12:17 PM" at bounding box center [338, 214] width 201 height 41
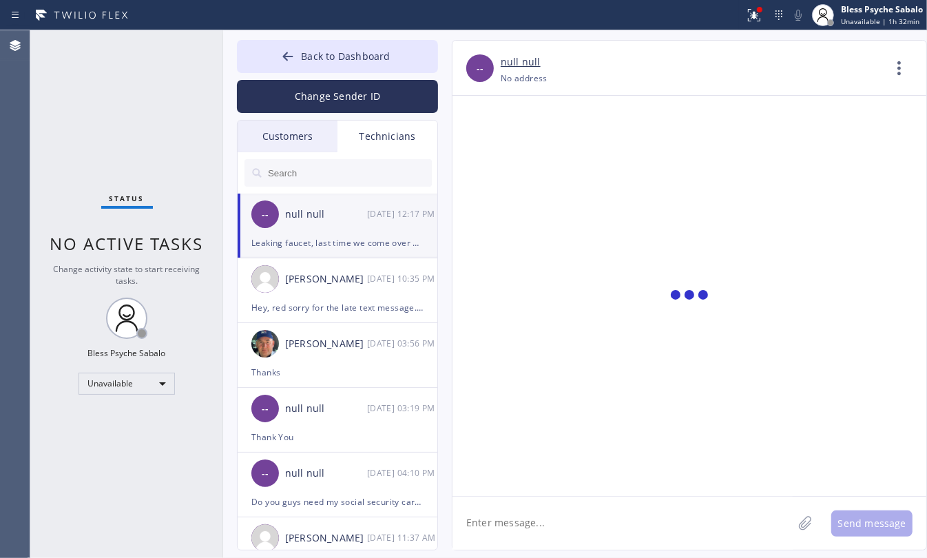
scroll to position [8804, 0]
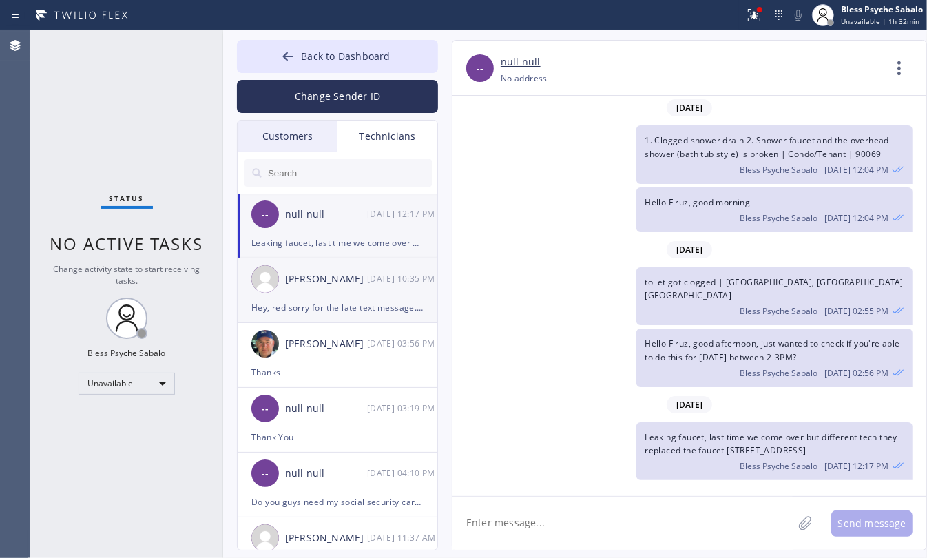
click at [304, 267] on div "[PERSON_NAME] [DATE] 10:35 PM" at bounding box center [338, 278] width 201 height 41
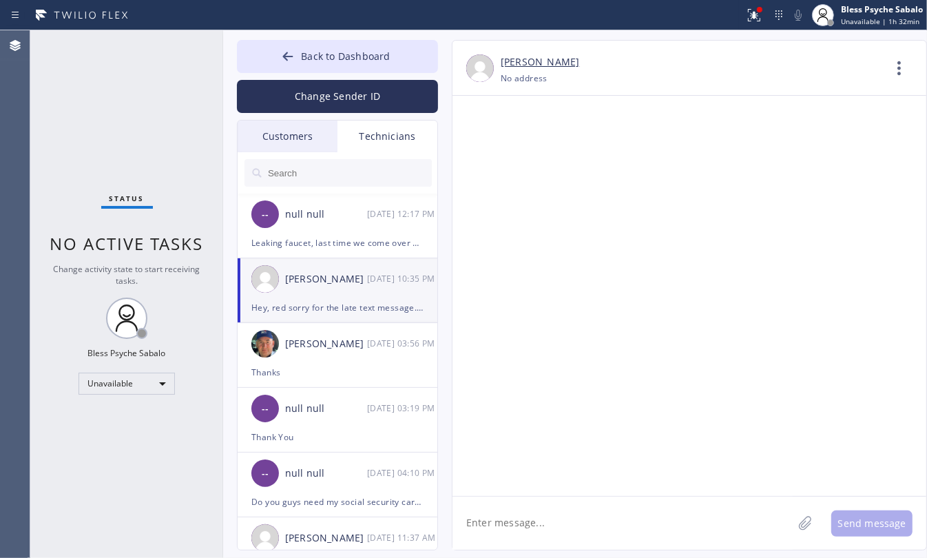
scroll to position [9648, 0]
